Goal: Information Seeking & Learning: Find specific page/section

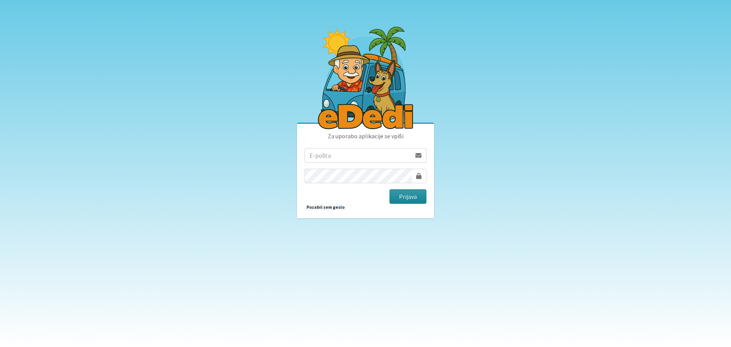
type input "[EMAIL_ADDRESS][DOMAIN_NAME]"
click at [409, 199] on button "Prijava" at bounding box center [408, 196] width 37 height 14
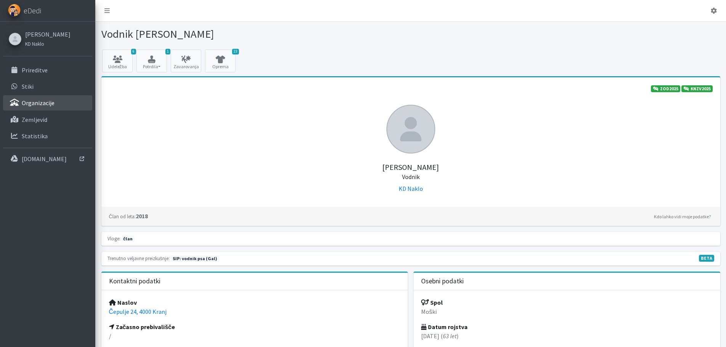
click at [29, 104] on p "Organizacije" at bounding box center [38, 103] width 33 height 8
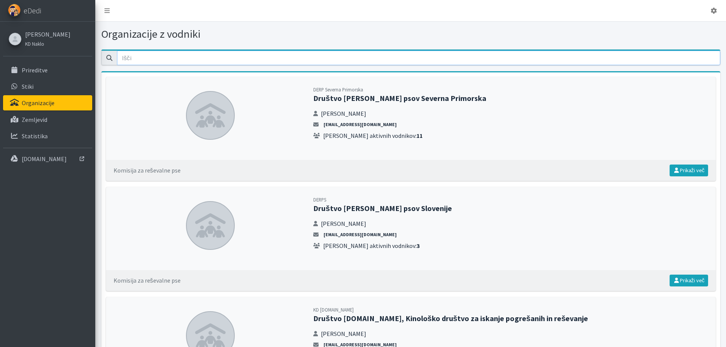
drag, startPoint x: 147, startPoint y: 60, endPoint x: 87, endPoint y: 53, distance: 60.2
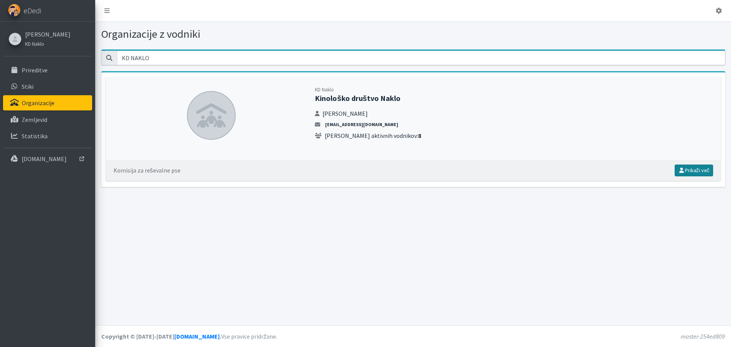
click at [690, 169] on link "Prikaži več" at bounding box center [694, 171] width 38 height 12
click at [165, 53] on input "KD NAKLO" at bounding box center [421, 58] width 609 height 14
drag, startPoint x: 131, startPoint y: 59, endPoint x: 179, endPoint y: 58, distance: 47.6
click at [174, 56] on input "KD NAKLO" at bounding box center [421, 58] width 609 height 14
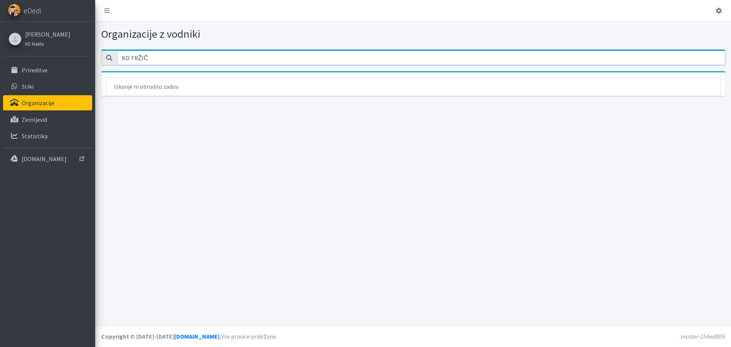
type input "KD TRŽIČ"
click at [40, 73] on p "Prireditve" at bounding box center [35, 70] width 26 height 8
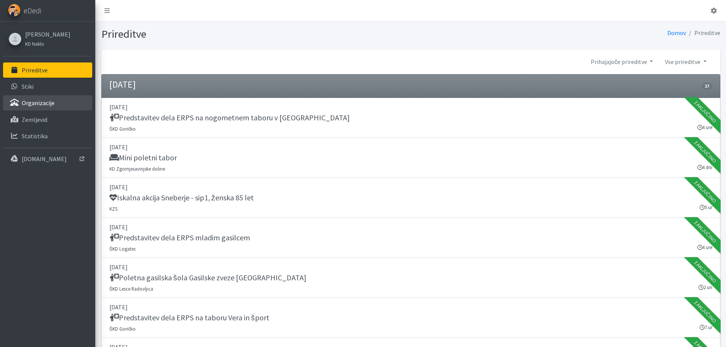
click at [39, 105] on p "Organizacije" at bounding box center [38, 103] width 33 height 8
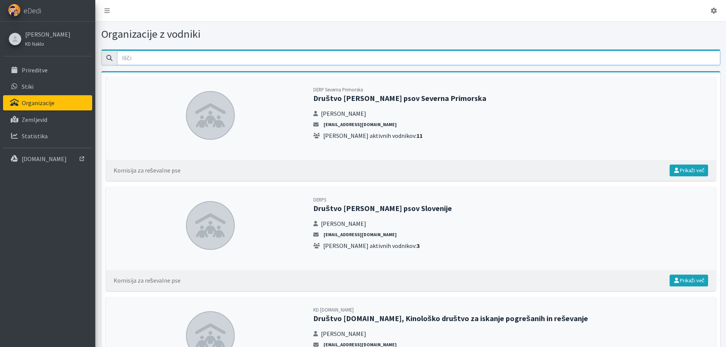
click at [137, 58] on input "email" at bounding box center [418, 58] width 603 height 14
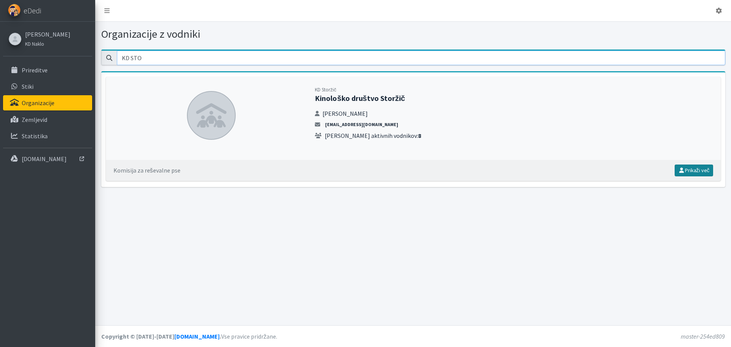
type input "KD STO"
click at [696, 169] on link "Prikaži več" at bounding box center [694, 171] width 38 height 12
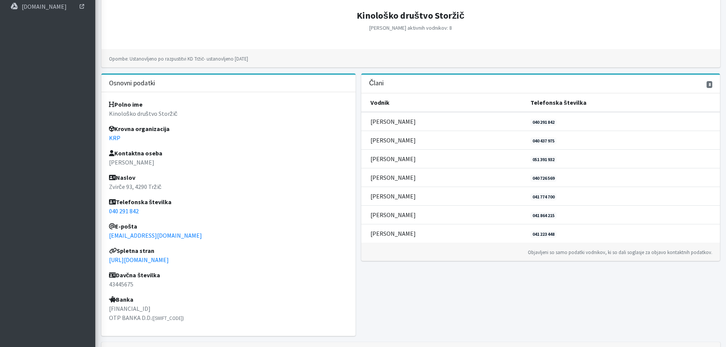
scroll to position [193, 0]
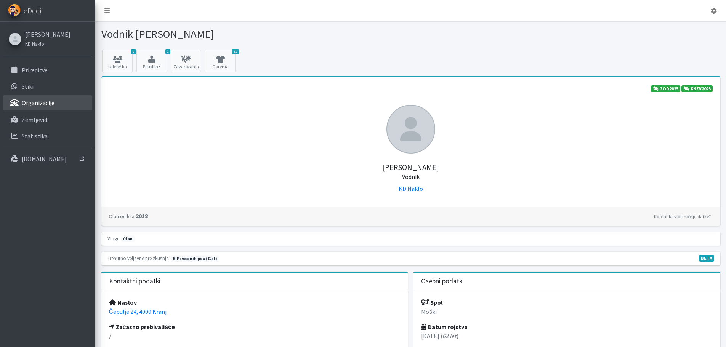
click at [40, 103] on p "Organizacije" at bounding box center [38, 103] width 33 height 8
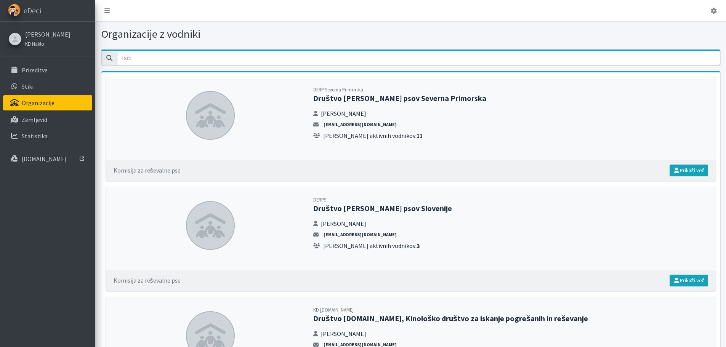
click at [140, 54] on input "email" at bounding box center [418, 58] width 603 height 14
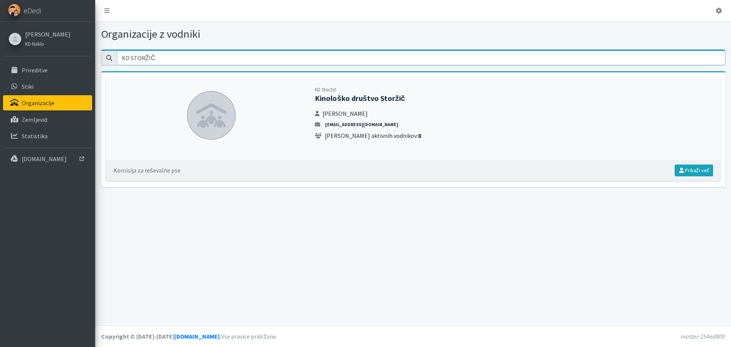
type input "KD STORŽIČ"
click at [698, 169] on link "Prikaži več" at bounding box center [694, 171] width 38 height 12
click at [29, 73] on p "Prireditve" at bounding box center [35, 70] width 26 height 8
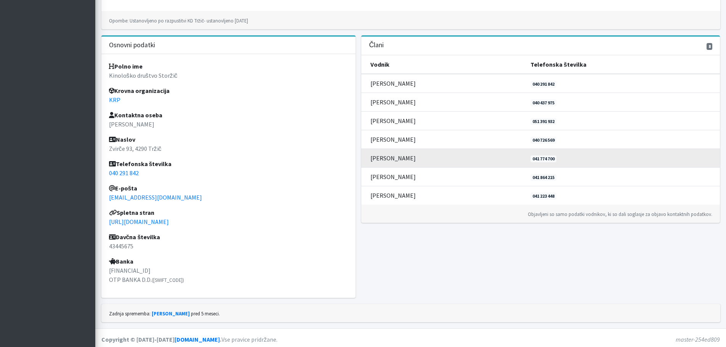
scroll to position [193, 0]
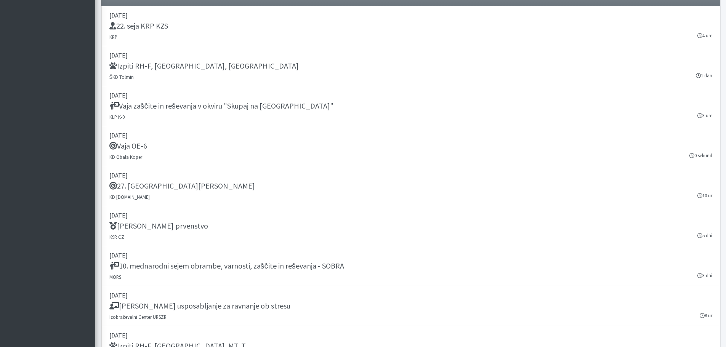
scroll to position [1066, 0]
